Goal: Task Accomplishment & Management: Manage account settings

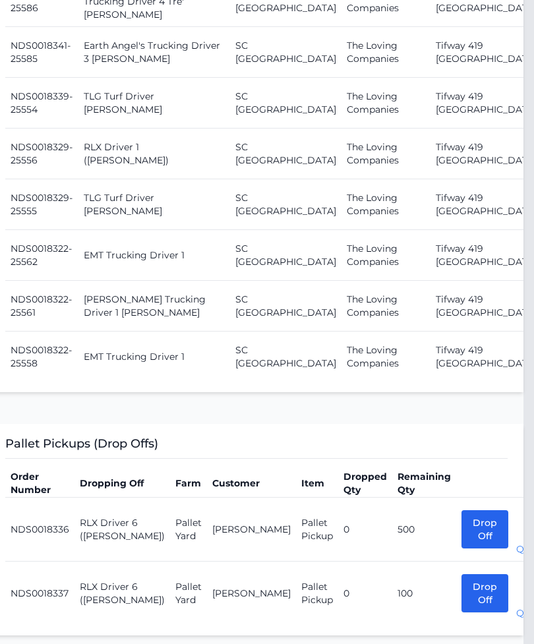
scroll to position [1796, 11]
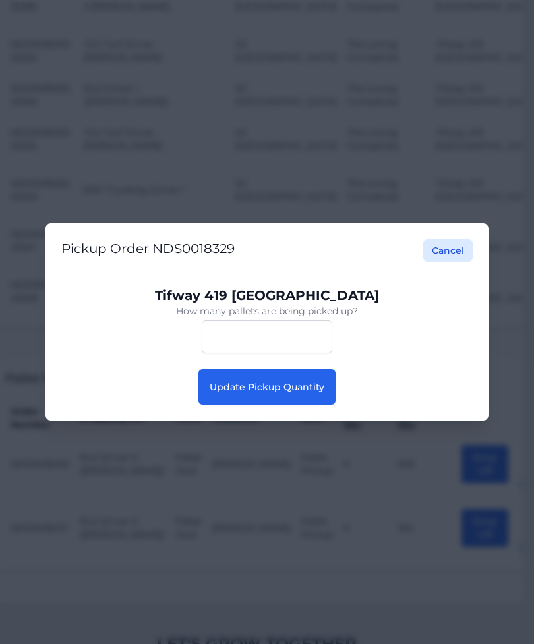
click at [311, 405] on button "Update Pickup Quantity" at bounding box center [266, 387] width 137 height 36
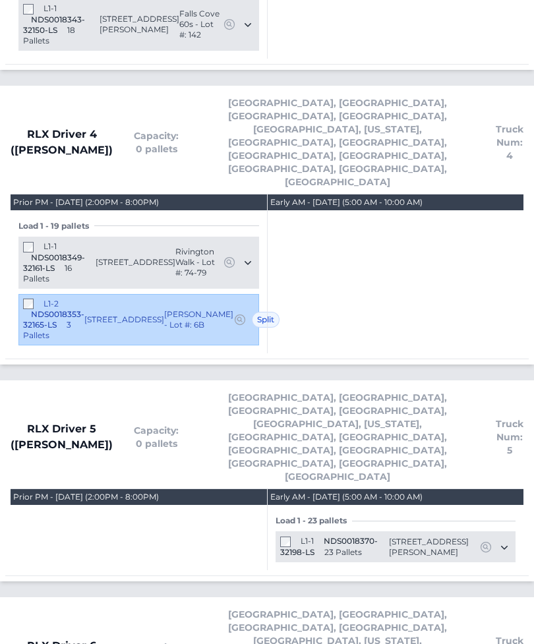
scroll to position [3302, 0]
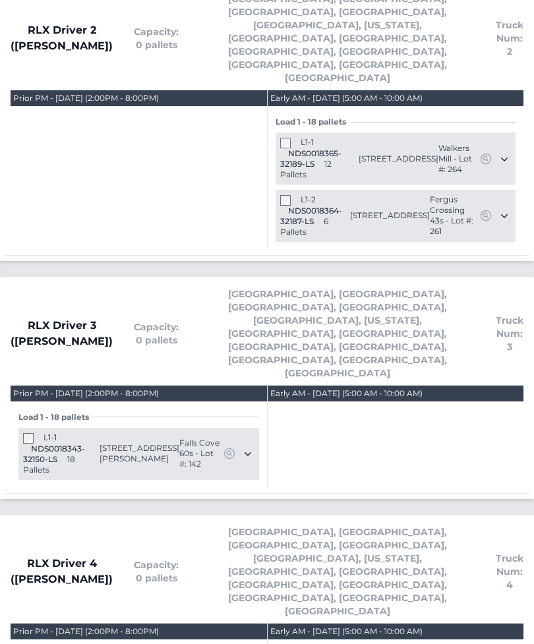
scroll to position [2758, 0]
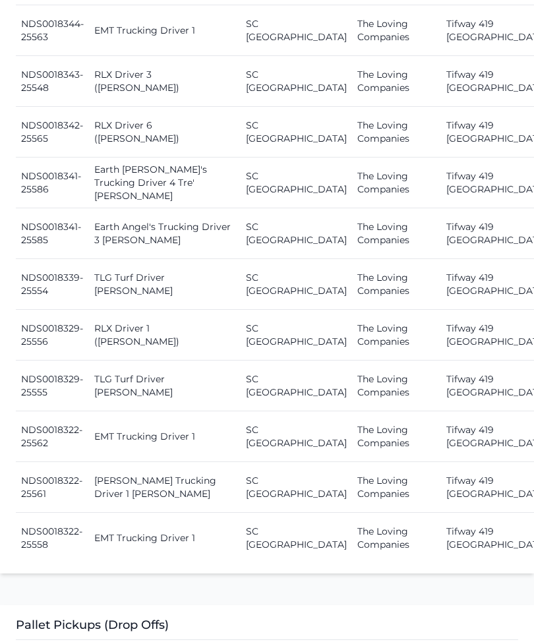
scroll to position [1616, 0]
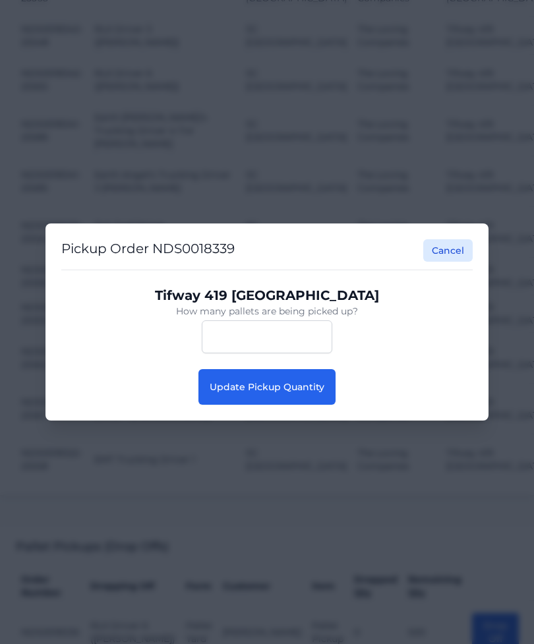
click at [329, 399] on button "Update Pickup Quantity" at bounding box center [266, 387] width 137 height 36
